Goal: Task Accomplishment & Management: Use online tool/utility

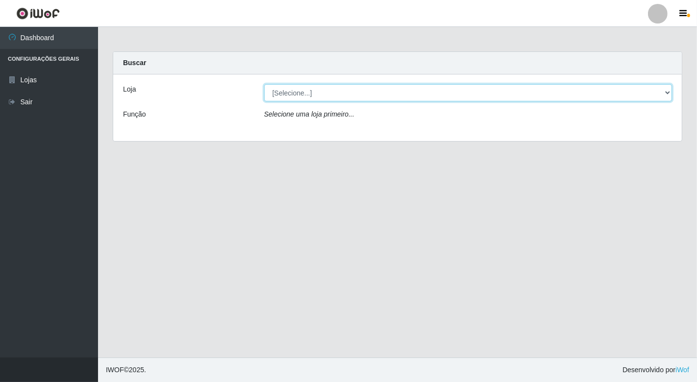
click at [304, 92] on select "[Selecione...] Nordestão - [GEOGRAPHIC_DATA]" at bounding box center [468, 92] width 408 height 17
select select "454"
click at [264, 84] on select "[Selecione...] Nordestão - [GEOGRAPHIC_DATA]" at bounding box center [468, 92] width 408 height 17
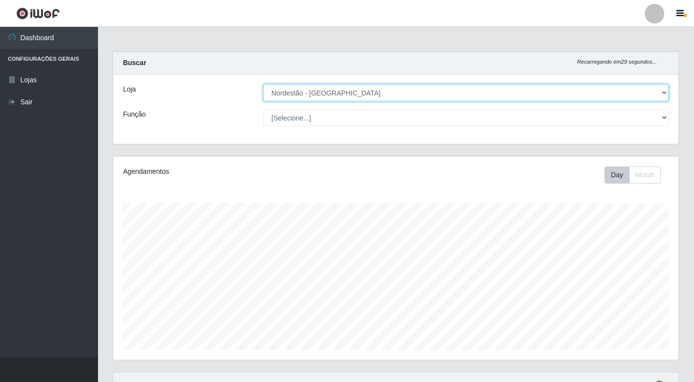
scroll to position [203, 565]
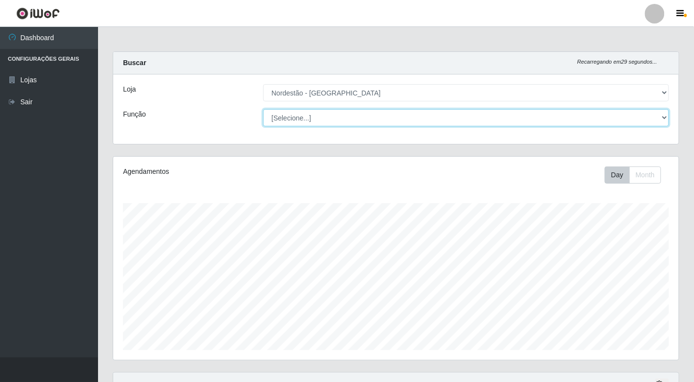
click at [310, 117] on select "[Selecione...] Embalador Embalador + Embalador ++" at bounding box center [466, 117] width 406 height 17
select select "1"
click at [263, 109] on select "[Selecione...] Embalador Embalador + Embalador ++" at bounding box center [466, 117] width 406 height 17
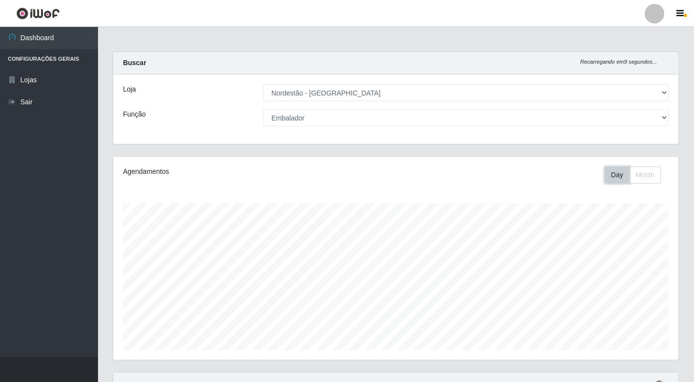
click at [612, 177] on button "Day" at bounding box center [617, 175] width 25 height 17
click at [614, 175] on button "Day" at bounding box center [617, 175] width 25 height 17
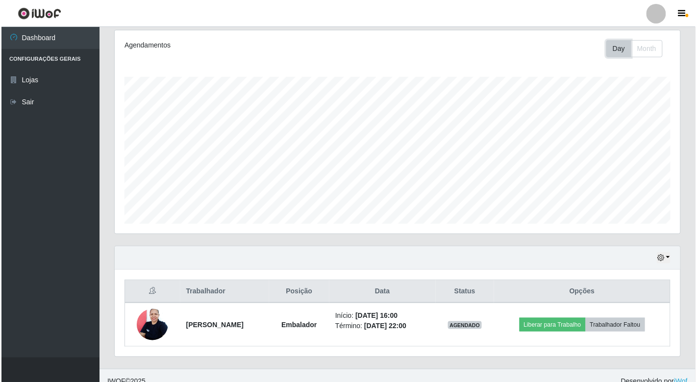
scroll to position [138, 0]
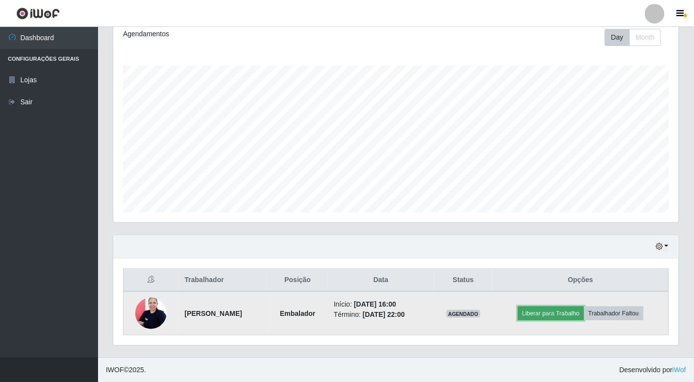
click at [559, 314] on button "Liberar para Trabalho" at bounding box center [551, 314] width 66 height 14
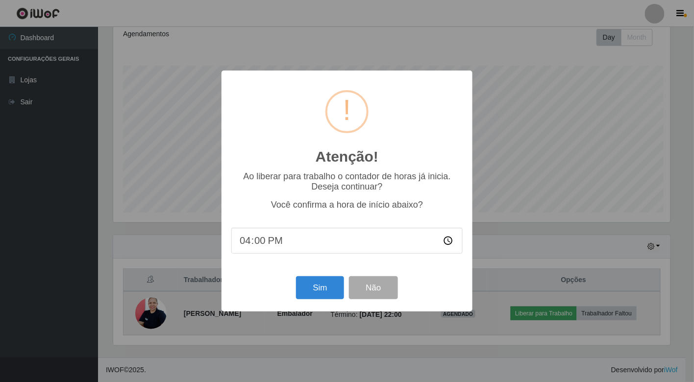
scroll to position [203, 560]
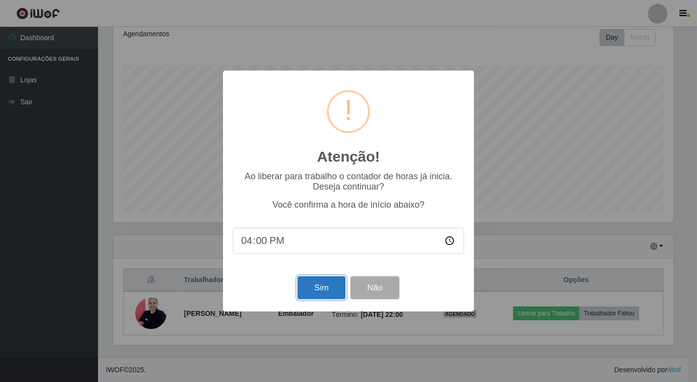
click at [319, 290] on button "Sim" at bounding box center [321, 287] width 48 height 23
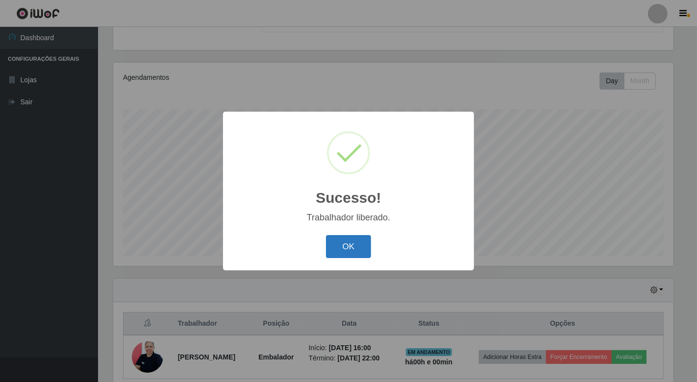
click at [341, 247] on button "OK" at bounding box center [349, 246] width 46 height 23
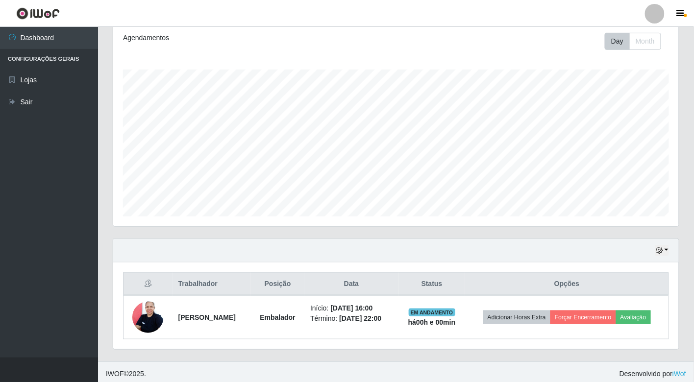
scroll to position [145, 0]
